Goal: Task Accomplishment & Management: Complete application form

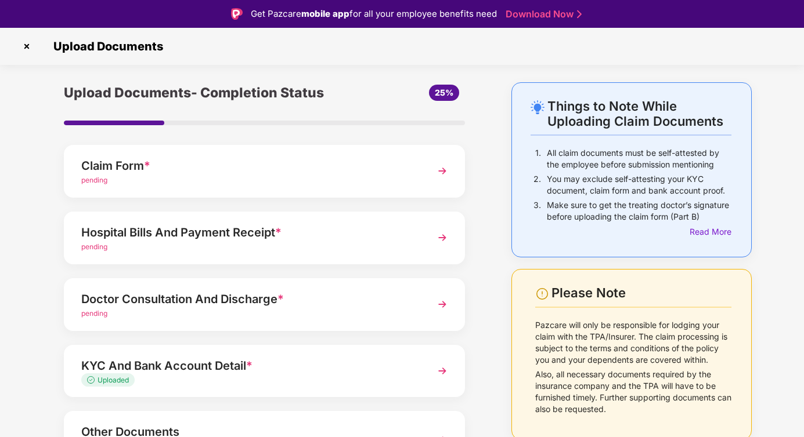
click at [26, 45] on img at bounding box center [26, 46] width 19 height 19
click at [164, 177] on div "pending" at bounding box center [248, 180] width 335 height 11
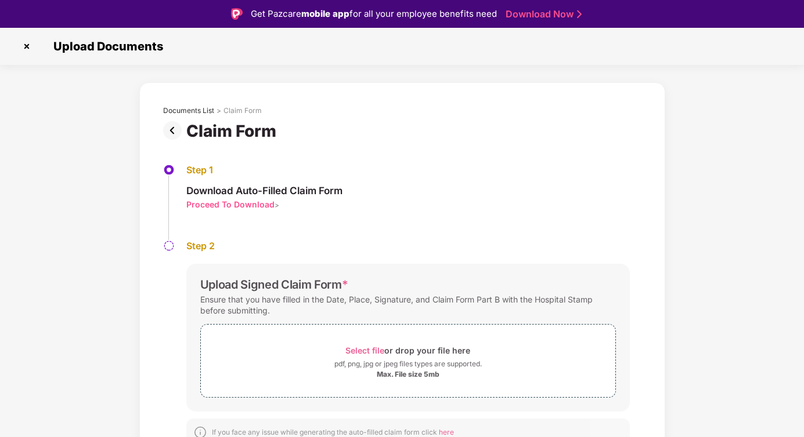
click at [27, 45] on img at bounding box center [26, 46] width 19 height 19
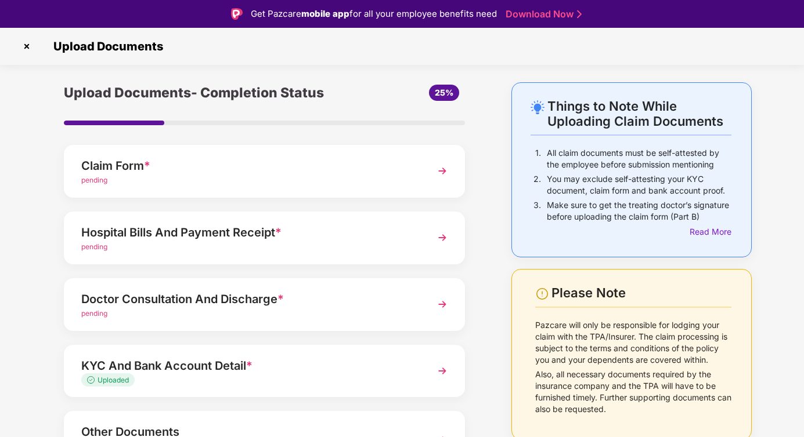
scroll to position [75, 0]
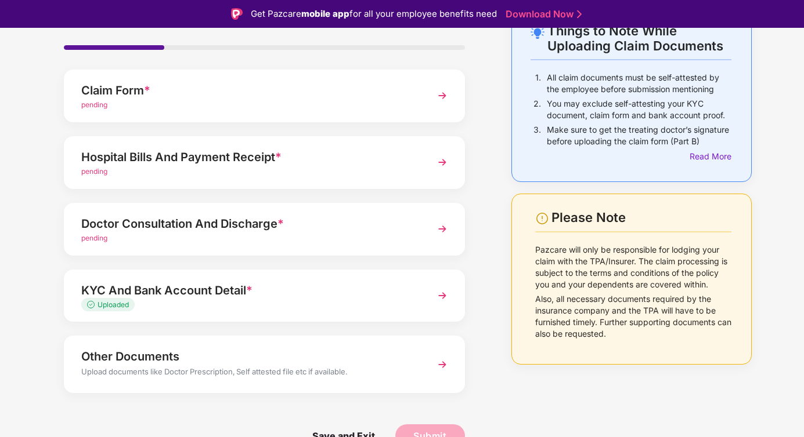
click at [226, 304] on div "Uploaded" at bounding box center [248, 305] width 335 height 11
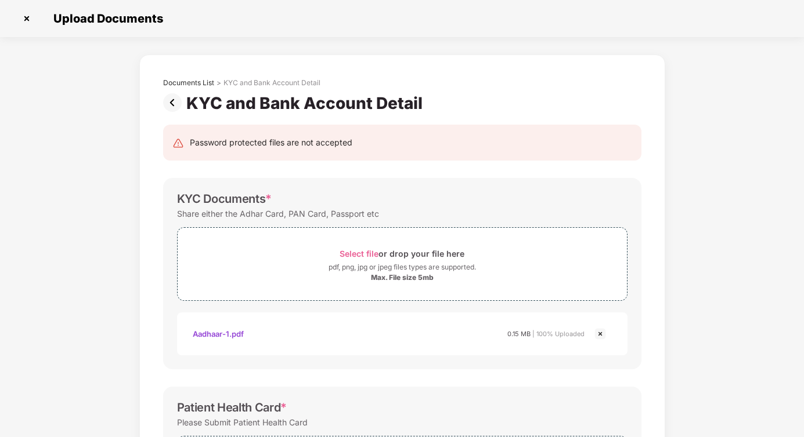
click at [172, 104] on img at bounding box center [174, 102] width 23 height 19
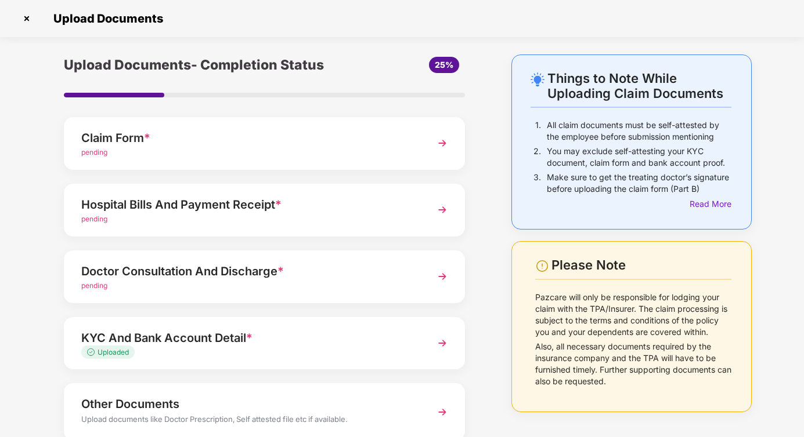
click at [26, 18] on img at bounding box center [26, 18] width 19 height 19
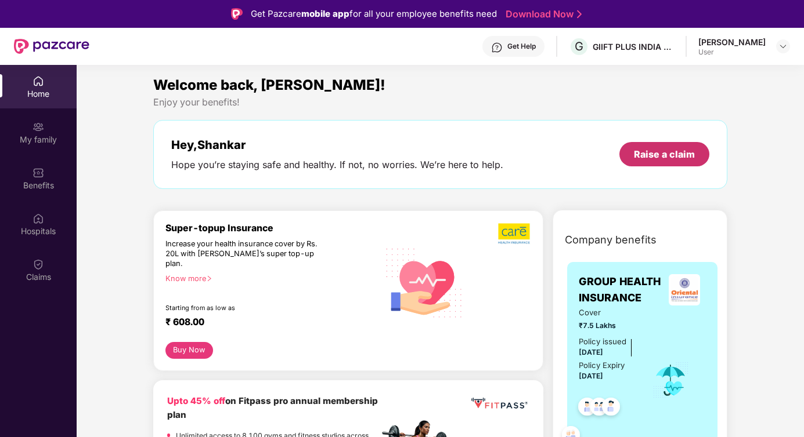
click at [653, 156] on div "Raise a claim" at bounding box center [664, 154] width 61 height 13
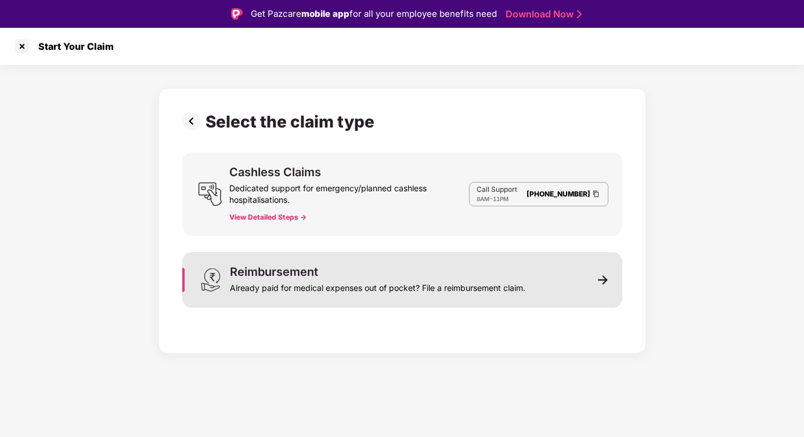
click at [359, 278] on div "Already paid for medical expenses out of pocket? File a reimbursement claim." at bounding box center [377, 286] width 295 height 16
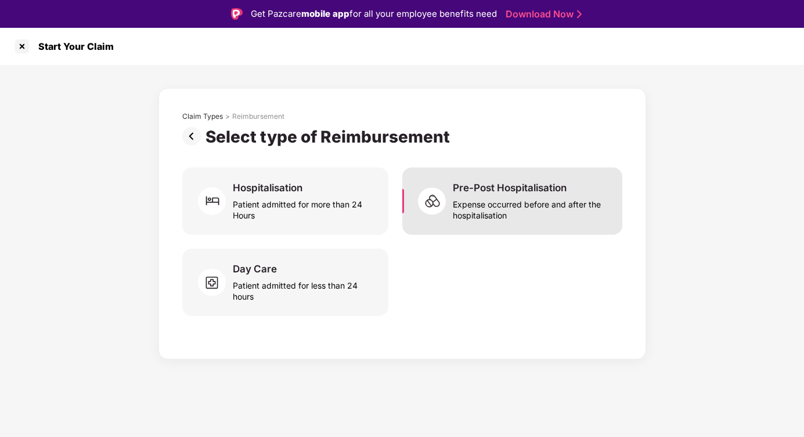
click at [500, 207] on div "Expense occurred before and after the hospitalisation" at bounding box center [530, 207] width 155 height 27
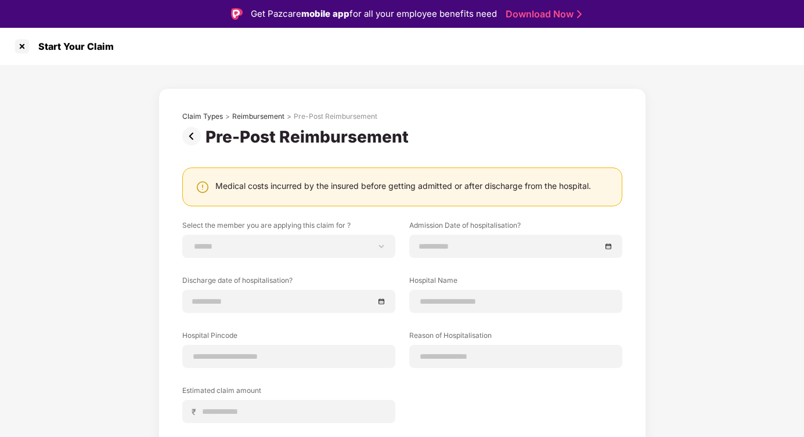
scroll to position [89, 0]
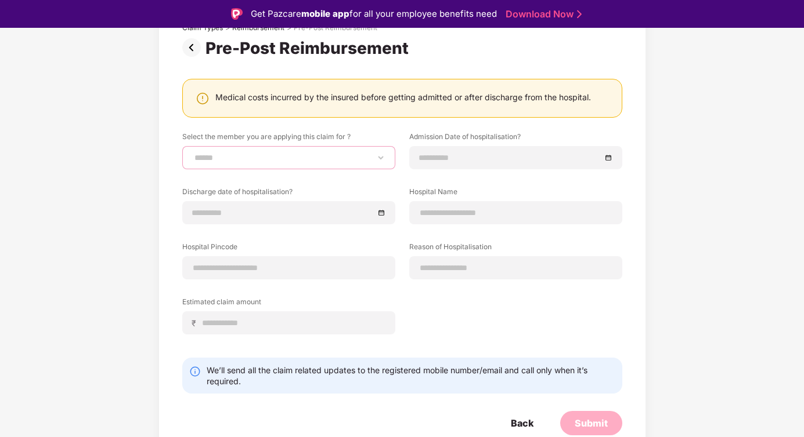
click at [281, 158] on select "**********" at bounding box center [288, 157] width 193 height 9
select select "**********"
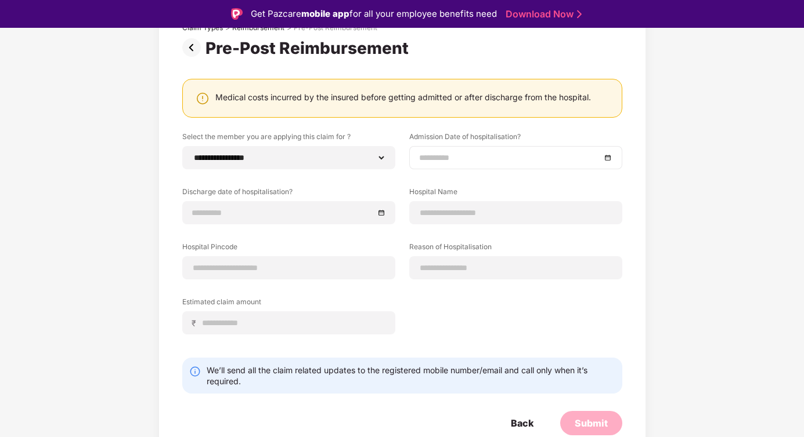
click at [446, 156] on input at bounding box center [510, 157] width 182 height 13
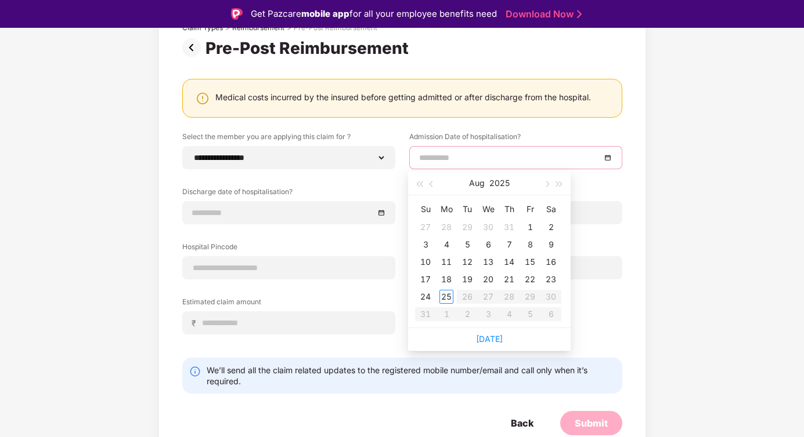
type input "**********"
click at [431, 188] on button "button" at bounding box center [431, 183] width 13 height 23
type input "**********"
click at [426, 295] on div "27" at bounding box center [425, 297] width 14 height 14
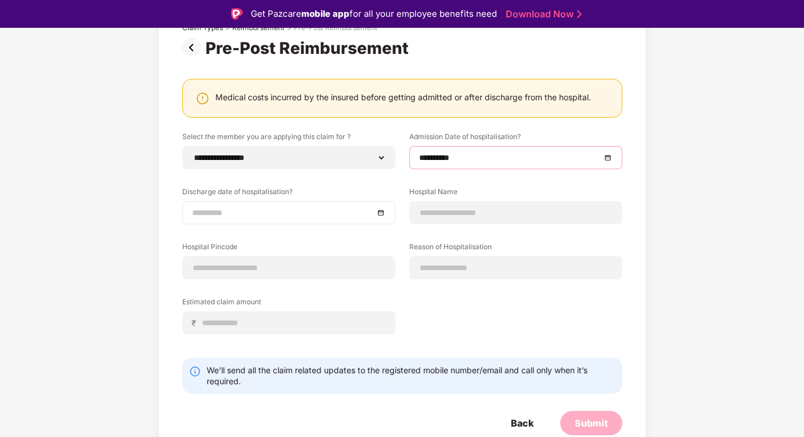
click at [243, 215] on input at bounding box center [283, 213] width 182 height 13
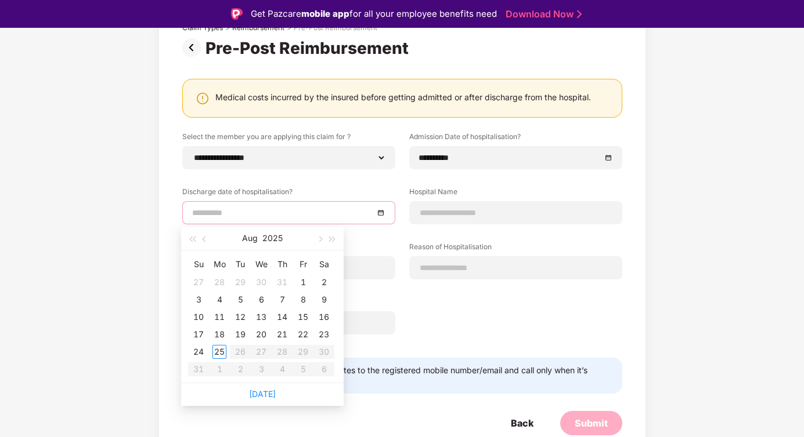
type input "**********"
click at [198, 300] on div "3" at bounding box center [198, 300] width 14 height 14
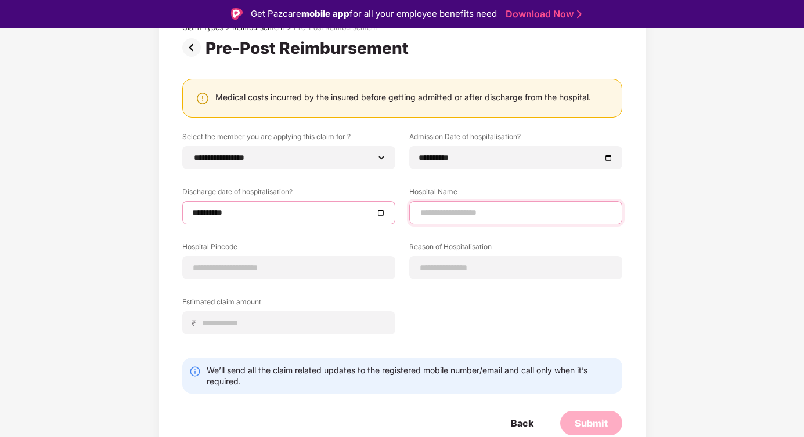
click at [453, 211] on input at bounding box center [515, 213] width 193 height 12
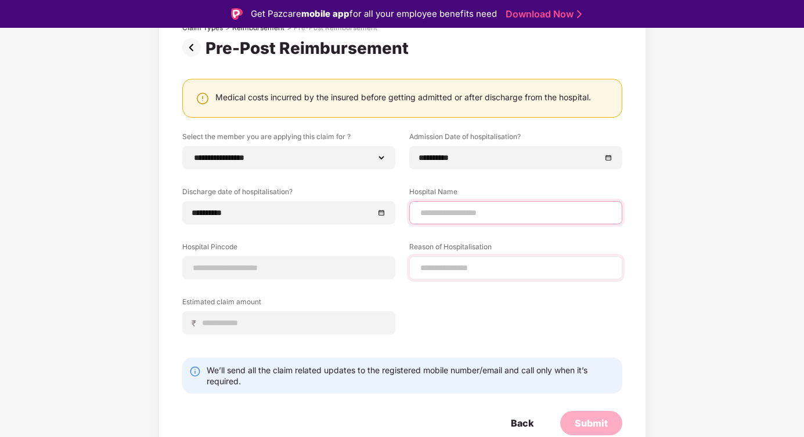
type input "**********"
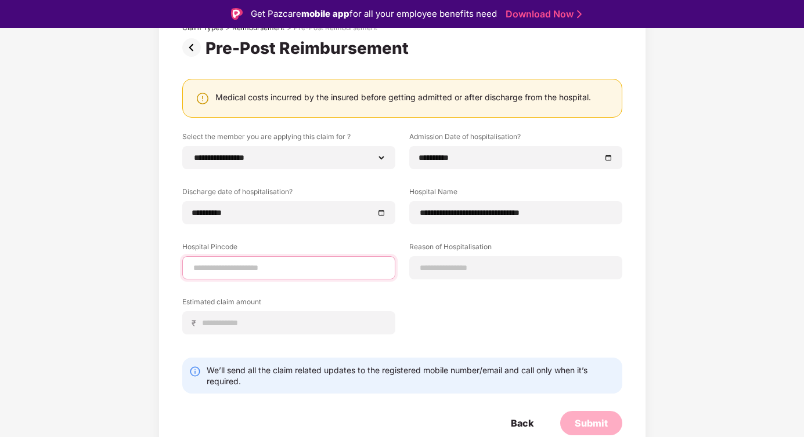
click at [286, 267] on input at bounding box center [288, 268] width 193 height 12
type input "******"
select select "**********"
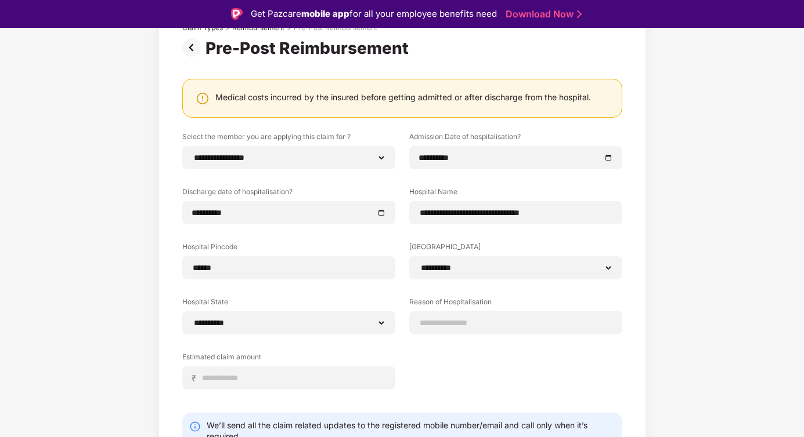
click at [443, 370] on div "**********" at bounding box center [402, 270] width 440 height 276
click at [469, 327] on input at bounding box center [515, 323] width 193 height 12
type input "********"
click at [254, 381] on input at bounding box center [293, 378] width 184 height 12
type input "******"
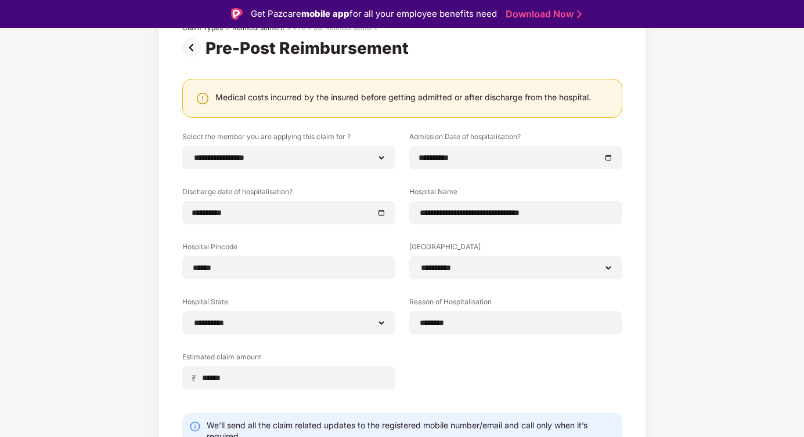
click at [446, 393] on div "**********" at bounding box center [402, 270] width 440 height 276
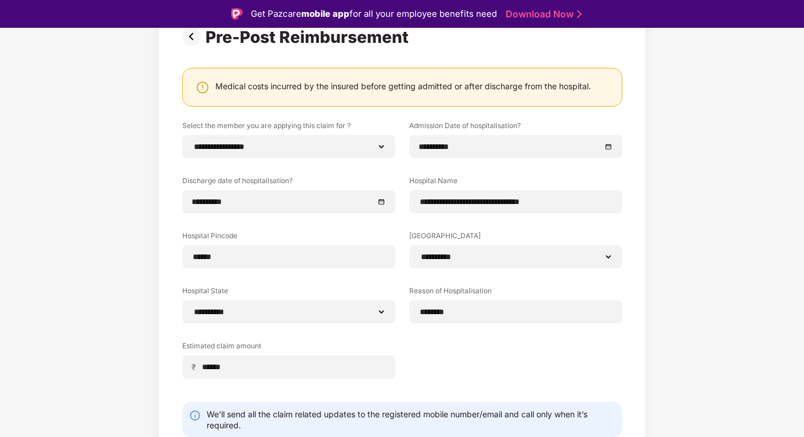
scroll to position [144, 0]
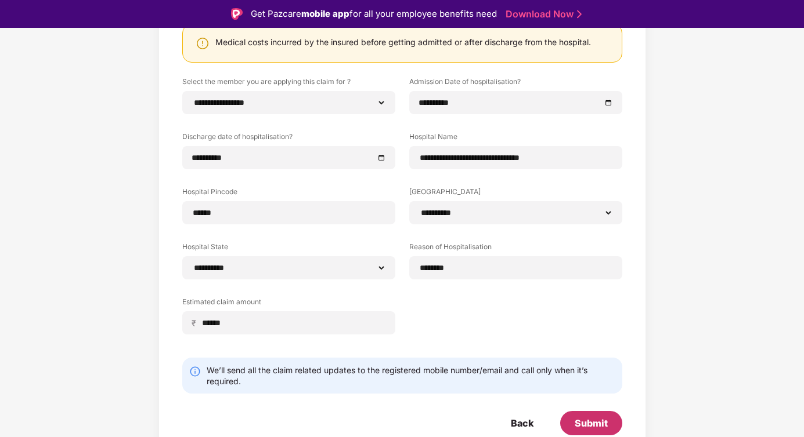
click at [586, 422] on div "Submit" at bounding box center [590, 423] width 33 height 13
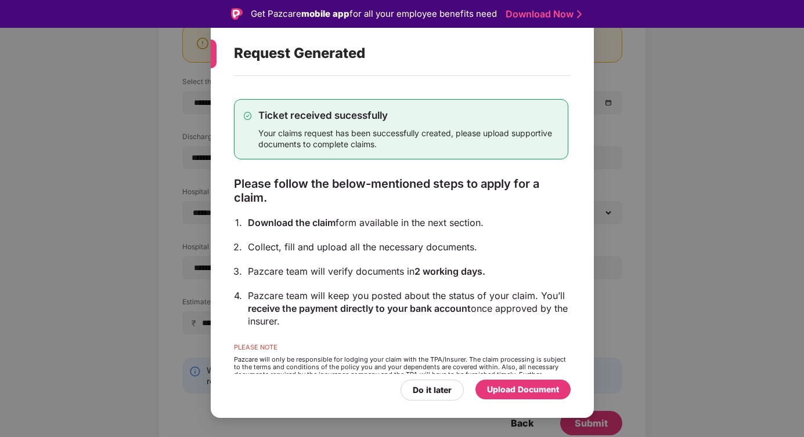
click at [497, 393] on div "Upload Document" at bounding box center [523, 390] width 72 height 13
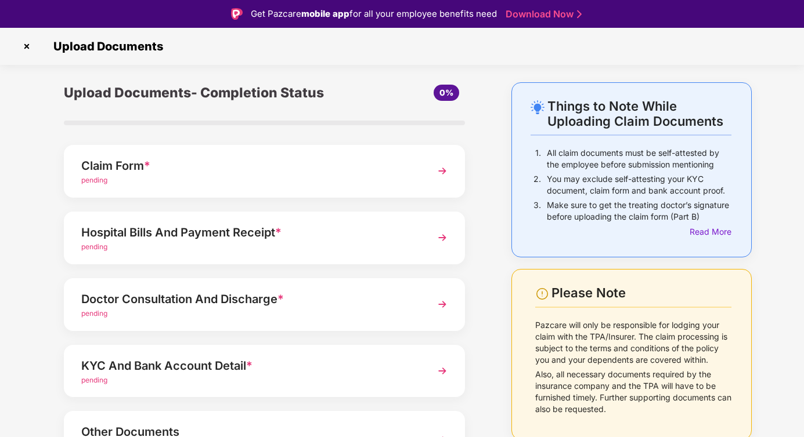
click at [27, 46] on img at bounding box center [26, 46] width 19 height 19
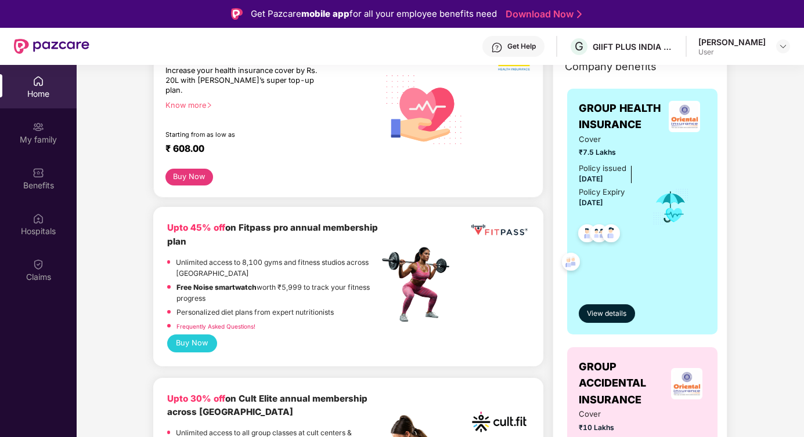
scroll to position [259, 0]
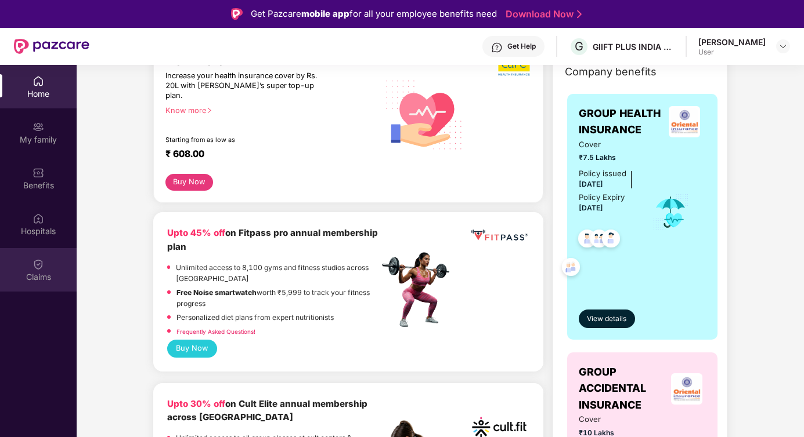
click at [36, 269] on img at bounding box center [38, 265] width 12 height 12
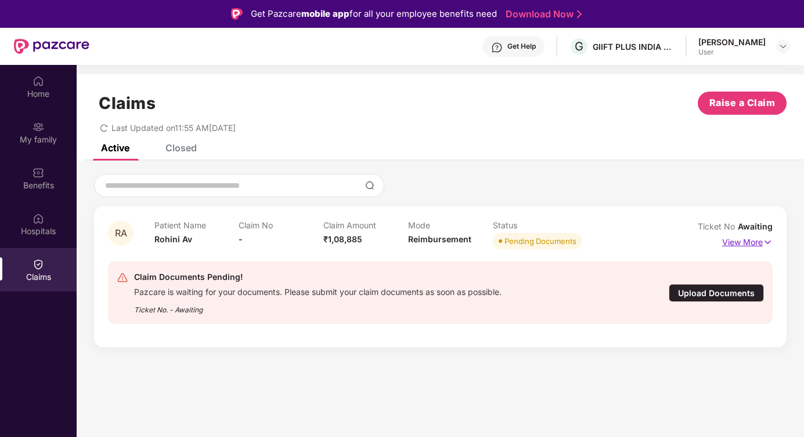
click at [765, 241] on img at bounding box center [767, 242] width 10 height 13
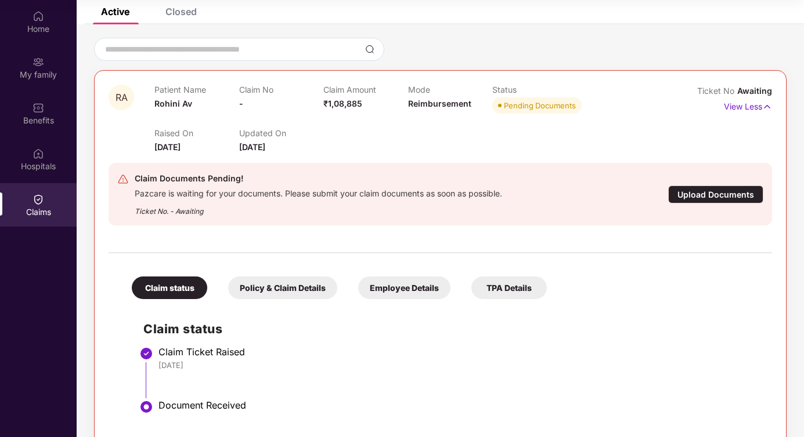
scroll to position [55, 0]
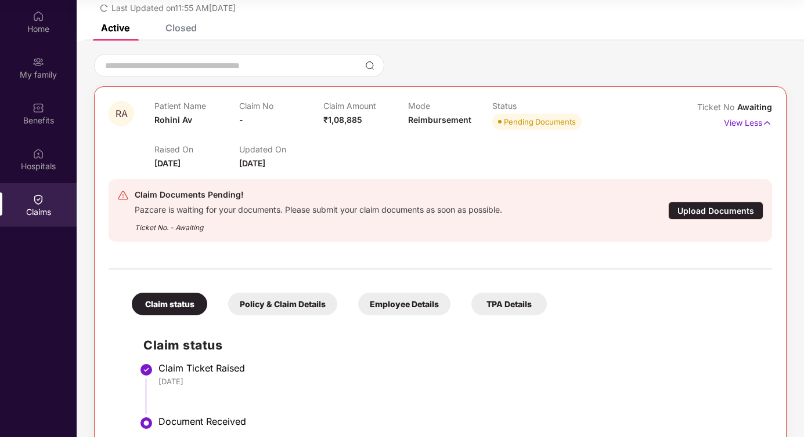
click at [694, 209] on div "Upload Documents" at bounding box center [715, 211] width 95 height 18
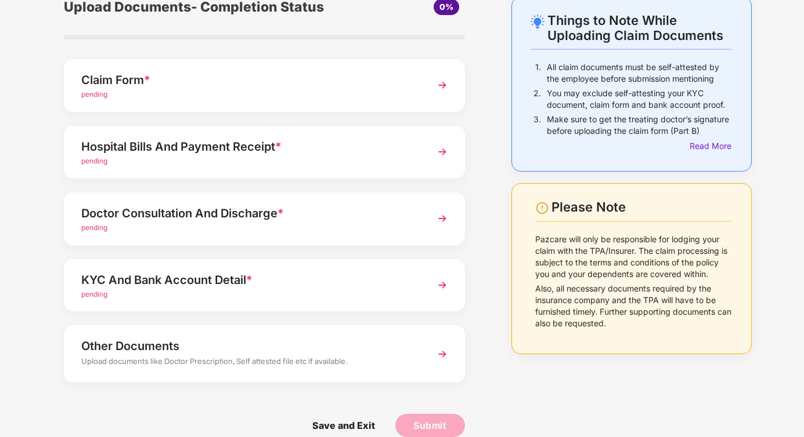
scroll to position [75, 0]
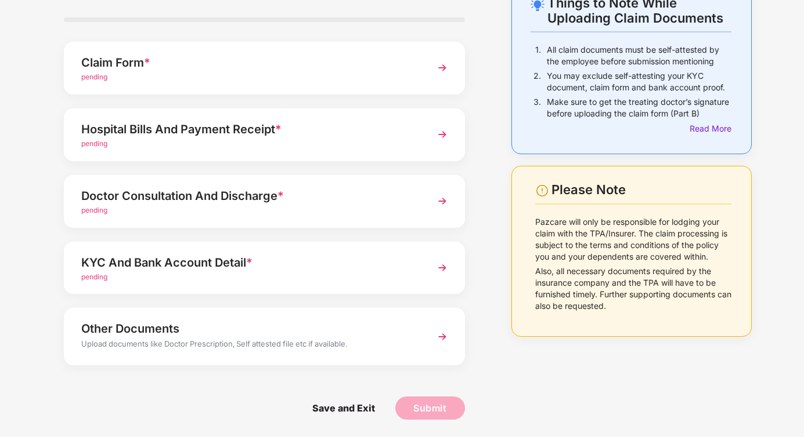
click at [317, 262] on div "KYC And Bank Account Detail *" at bounding box center [248, 263] width 335 height 19
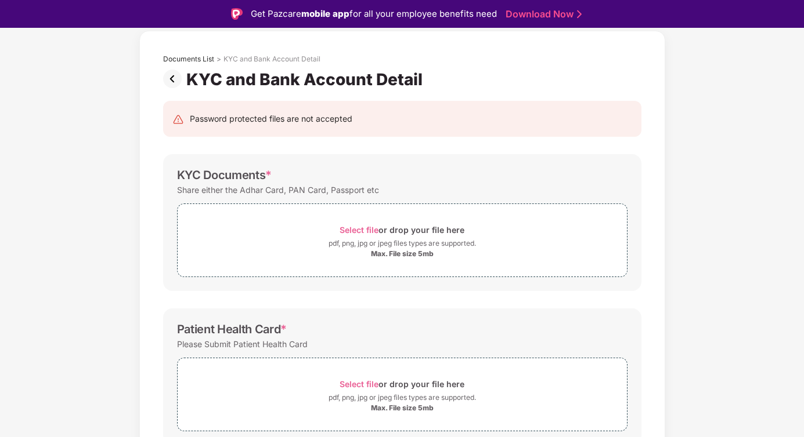
scroll to position [38, 0]
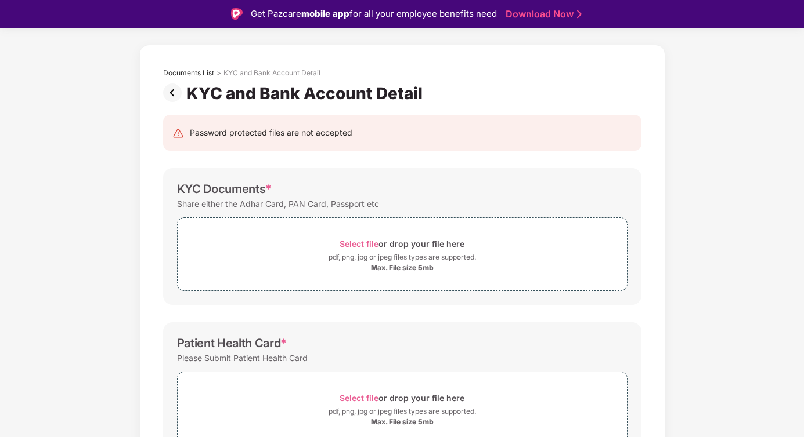
click at [172, 96] on img at bounding box center [174, 93] width 23 height 19
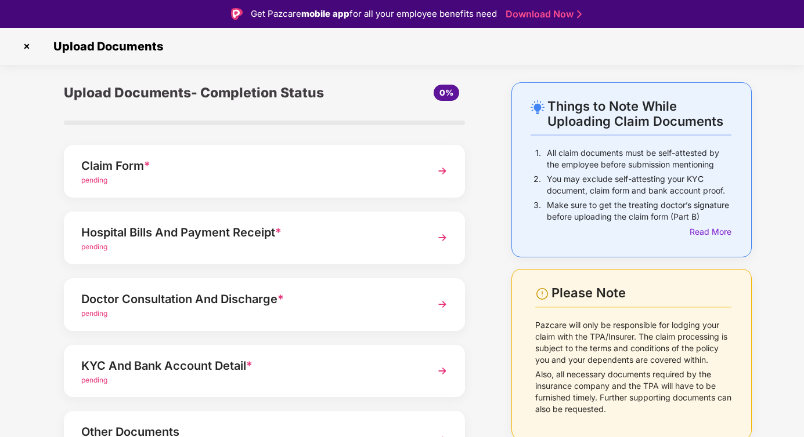
click at [186, 172] on div "Claim Form *" at bounding box center [248, 166] width 335 height 19
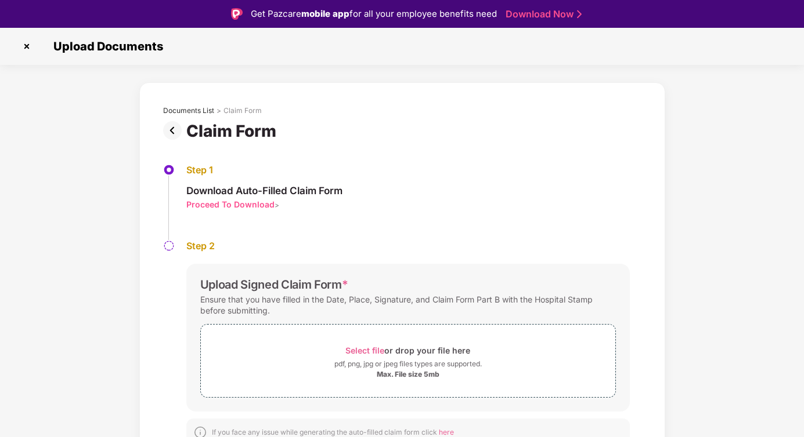
click at [170, 130] on img at bounding box center [174, 130] width 23 height 19
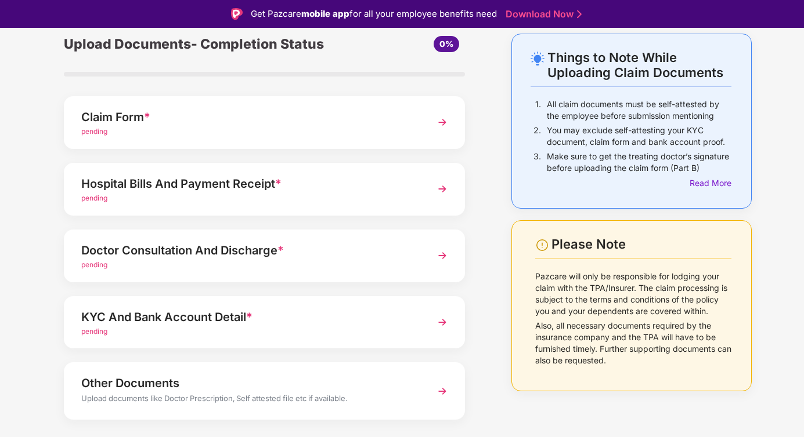
scroll to position [75, 0]
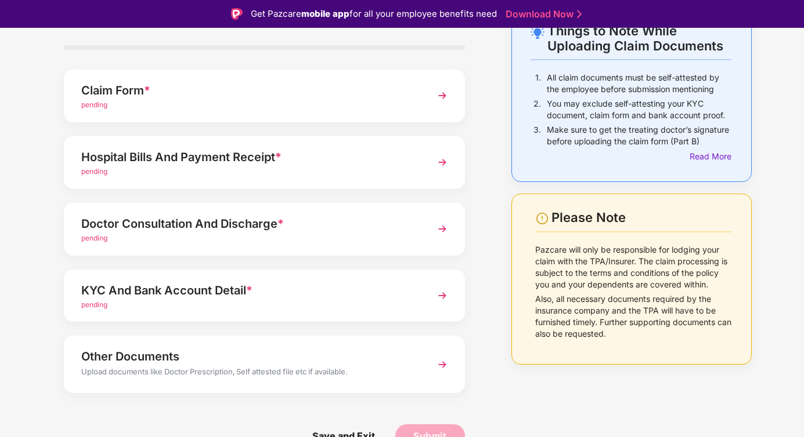
click at [246, 301] on div "pending" at bounding box center [248, 305] width 335 height 11
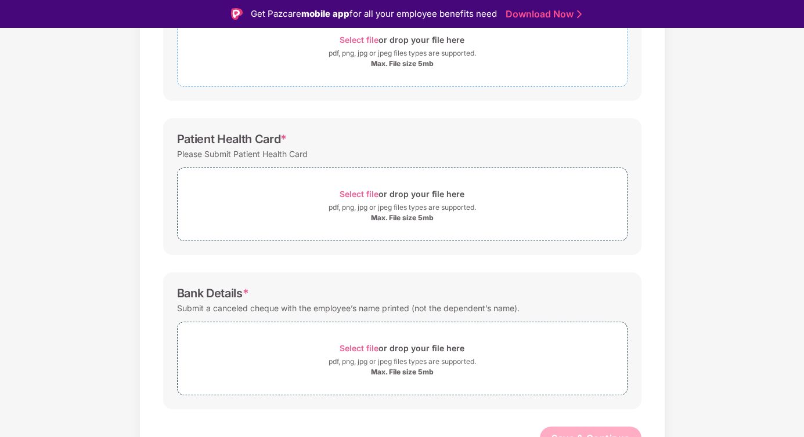
scroll to position [256, 0]
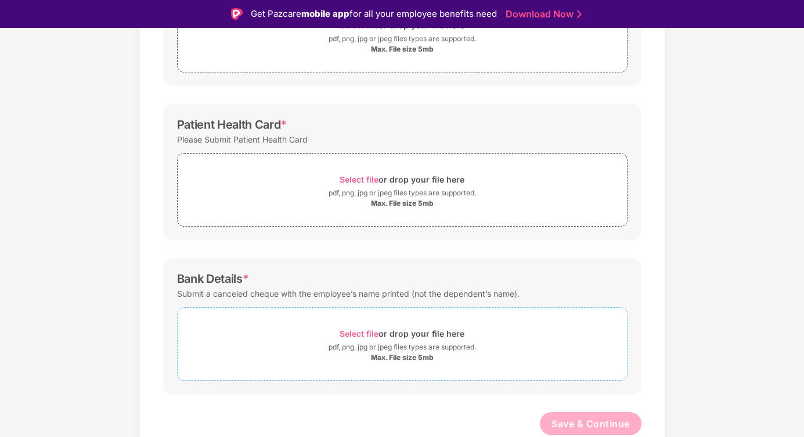
click at [276, 335] on div "Select file or drop your file here" at bounding box center [402, 334] width 449 height 16
click at [360, 337] on span "Select file" at bounding box center [358, 334] width 39 height 10
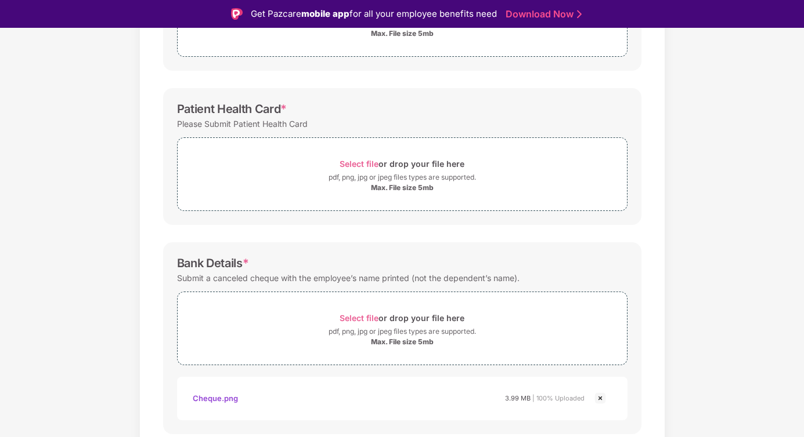
scroll to position [252, 0]
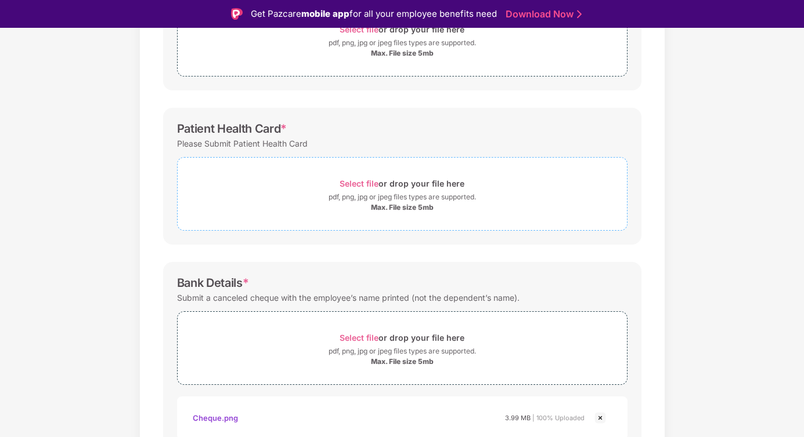
click at [290, 195] on div "pdf, png, jpg or jpeg files types are supported." at bounding box center [402, 197] width 449 height 12
click at [248, 180] on div "Select file or drop your file here" at bounding box center [402, 184] width 449 height 16
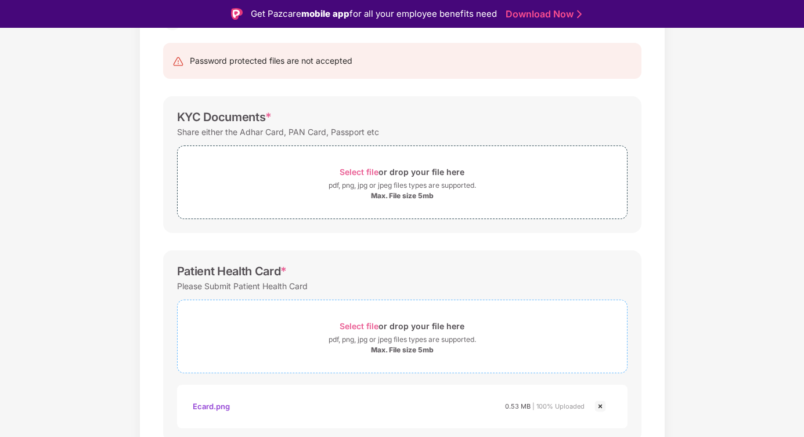
scroll to position [108, 0]
click at [296, 186] on div "pdf, png, jpg or jpeg files types are supported." at bounding box center [402, 187] width 449 height 12
click at [313, 202] on span "Select file or drop your file here pdf, png, jpg or jpeg files types are suppor…" at bounding box center [402, 183] width 449 height 55
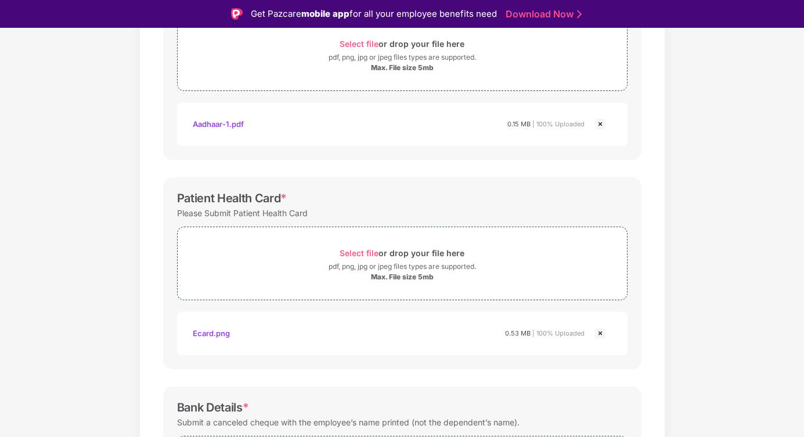
scroll to position [422, 0]
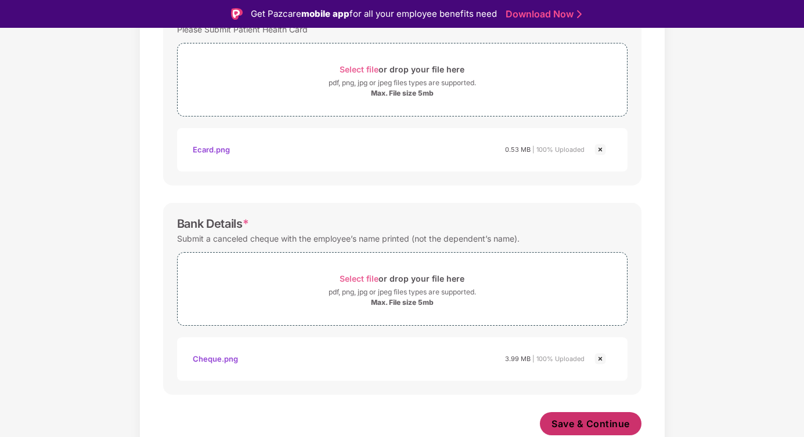
click at [585, 424] on span "Save & Continue" at bounding box center [590, 424] width 78 height 13
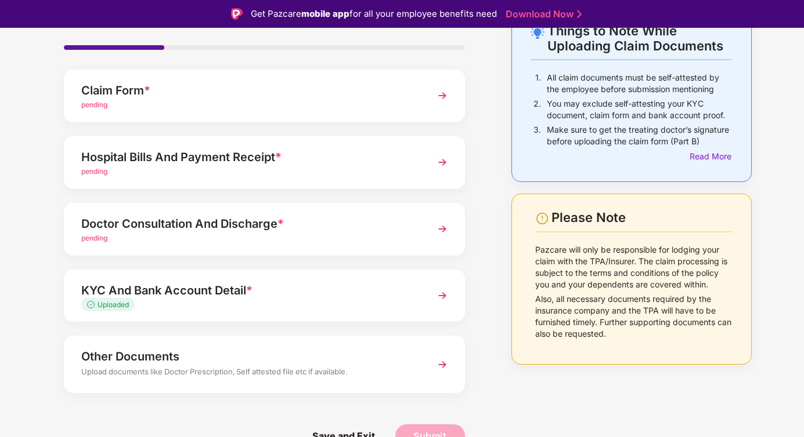
scroll to position [28, 0]
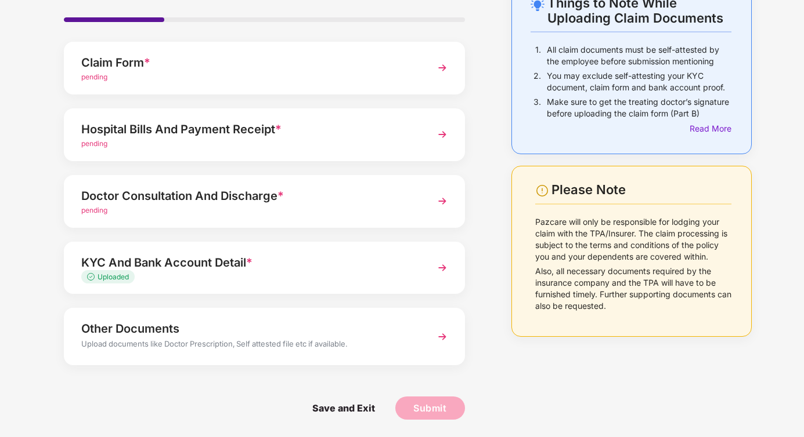
click at [299, 74] on div "pending" at bounding box center [248, 77] width 335 height 11
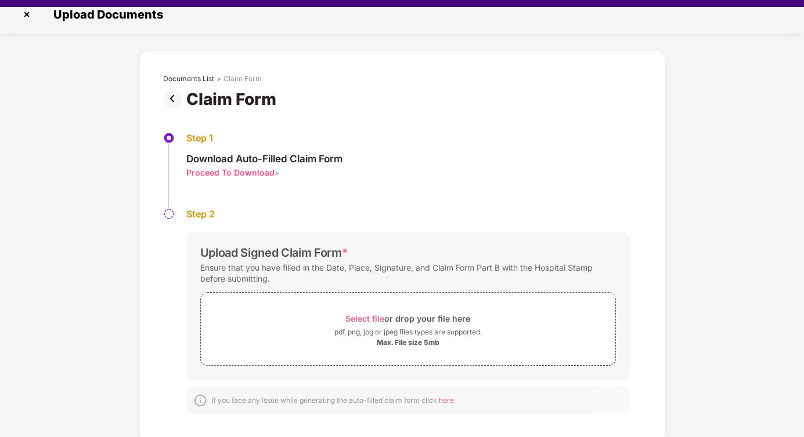
scroll to position [28, 0]
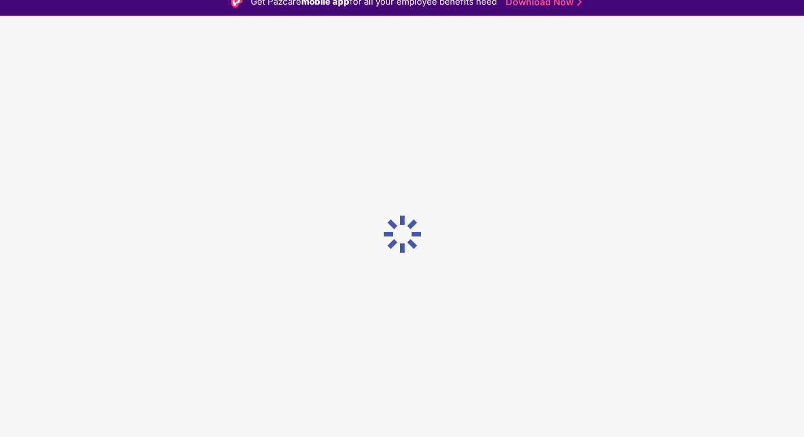
scroll to position [12, 0]
